Goal: Task Accomplishment & Management: Manage account settings

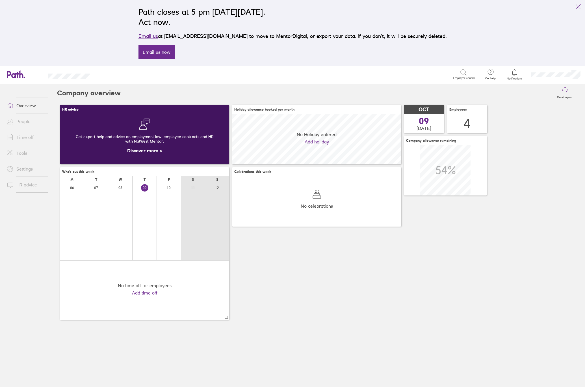
scroll to position [50, 169]
click at [24, 153] on link "Tools" at bounding box center [25, 152] width 46 height 11
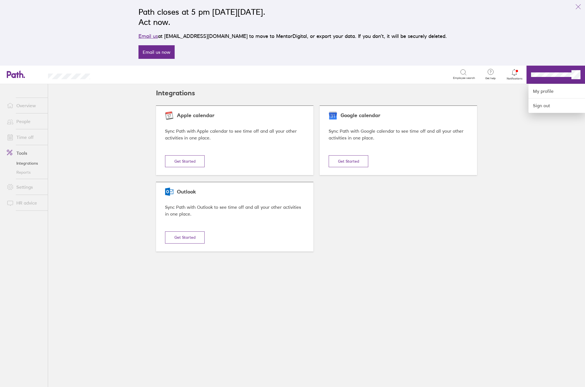
click at [553, 75] on div at bounding box center [292, 193] width 585 height 387
click at [544, 89] on link "My profile" at bounding box center [557, 91] width 57 height 14
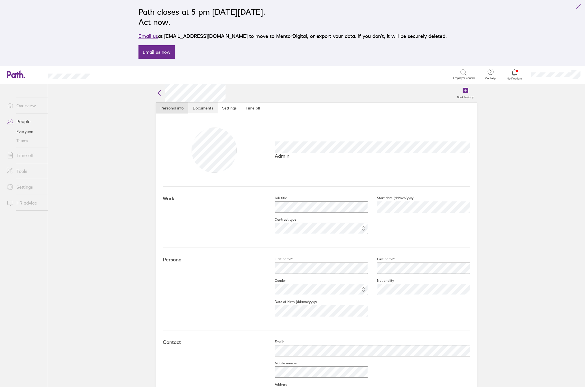
click at [189, 108] on link "Documents" at bounding box center [202, 107] width 29 height 11
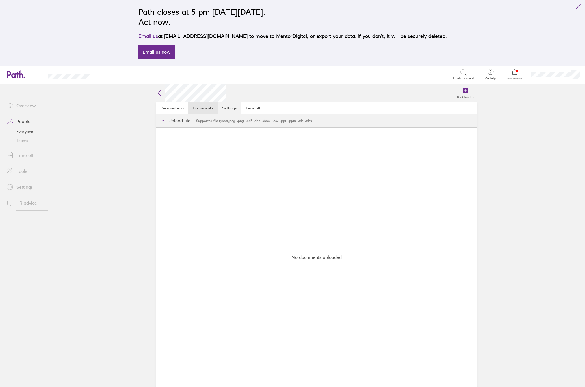
click at [236, 107] on link "Settings" at bounding box center [229, 107] width 23 height 11
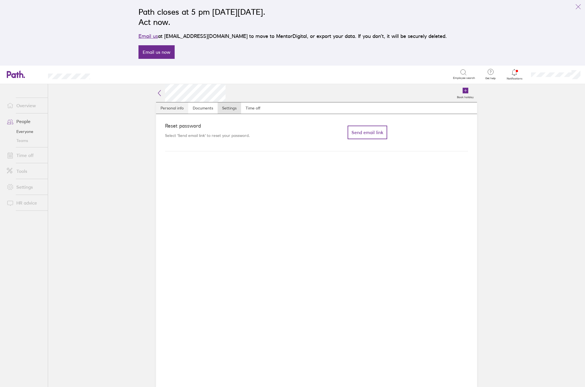
click at [166, 107] on link "Personal info" at bounding box center [172, 107] width 32 height 11
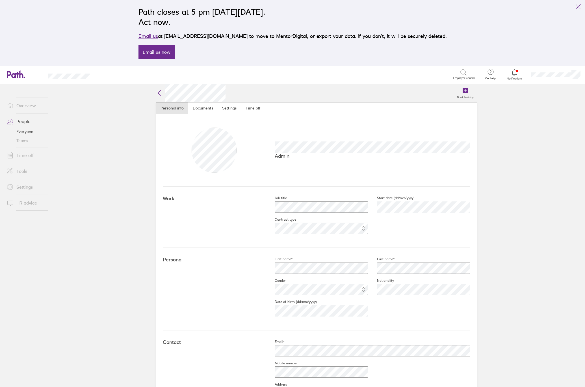
click at [19, 174] on link "Tools" at bounding box center [25, 170] width 46 height 11
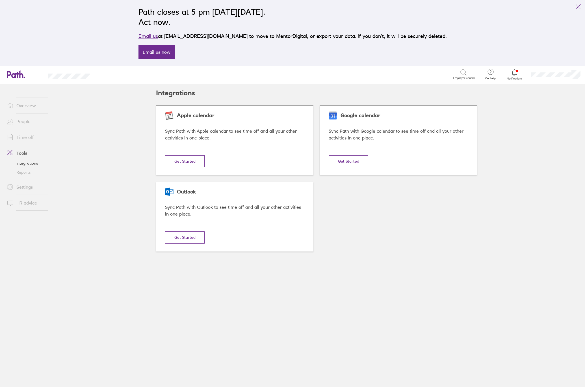
click at [24, 120] on link "People" at bounding box center [25, 121] width 46 height 11
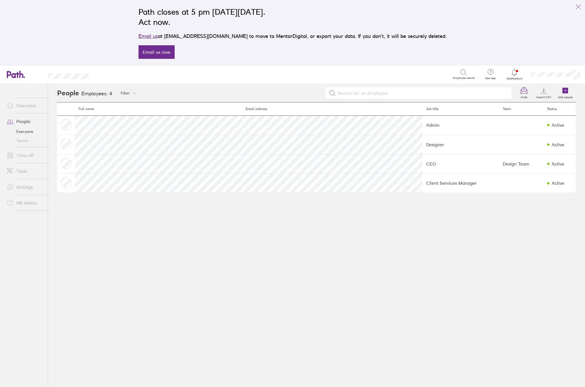
click at [27, 152] on link "Time off" at bounding box center [25, 155] width 46 height 11
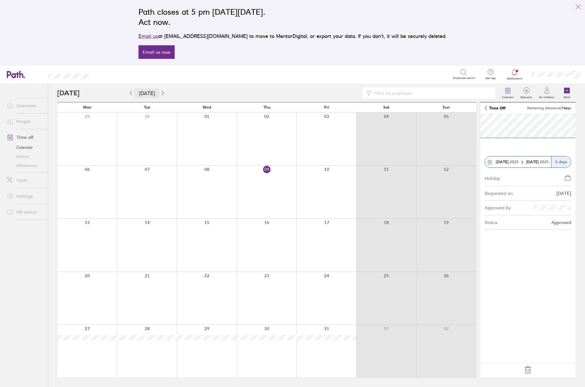
click at [157, 92] on button "[DATE]" at bounding box center [147, 93] width 25 height 9
click at [161, 92] on icon "button" at bounding box center [163, 93] width 4 height 5
